Goal: Information Seeking & Learning: Learn about a topic

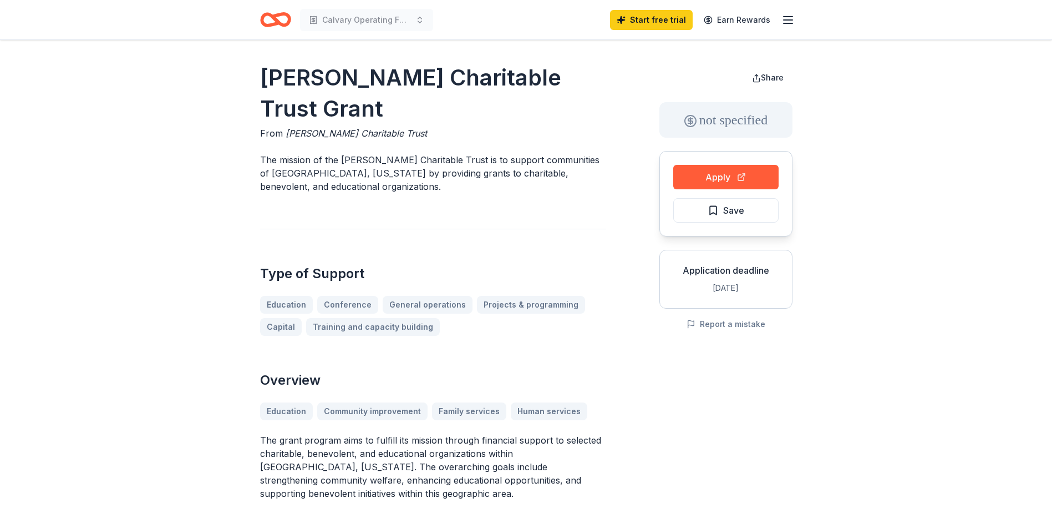
drag, startPoint x: 261, startPoint y: 75, endPoint x: 436, endPoint y: 110, distance: 178.9
click at [436, 110] on h1 "Elizabeth Ann Leach Charitable Trust Grant" at bounding box center [433, 93] width 346 height 62
